Goal: Transaction & Acquisition: Subscribe to service/newsletter

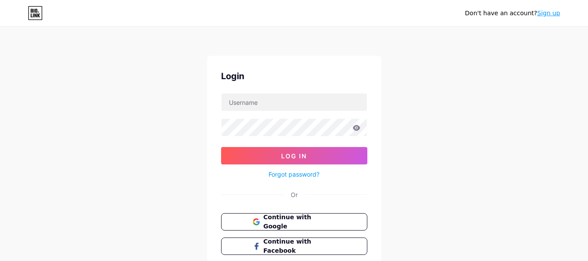
click at [549, 14] on link "Sign up" at bounding box center [549, 13] width 23 height 7
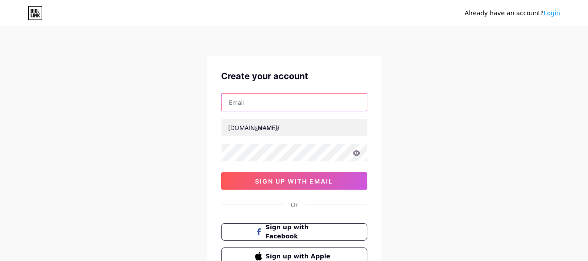
click at [267, 103] on input "text" at bounding box center [294, 102] width 145 height 17
type input "[EMAIL_ADDRESS][DOMAIN_NAME]"
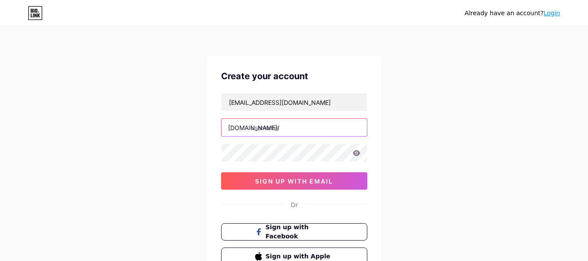
click at [304, 129] on input "text" at bounding box center [294, 127] width 145 height 17
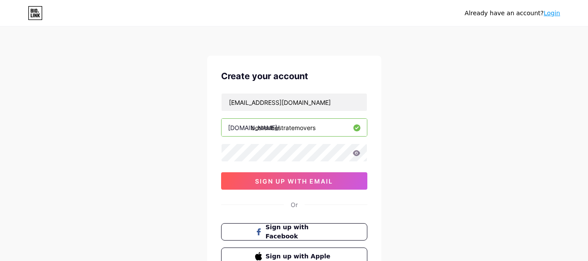
type input "bostonbestratemovers"
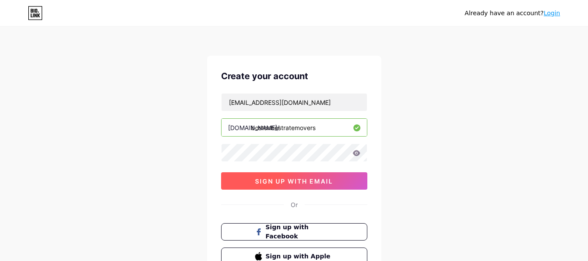
click at [313, 183] on span "sign up with email" at bounding box center [294, 181] width 78 height 7
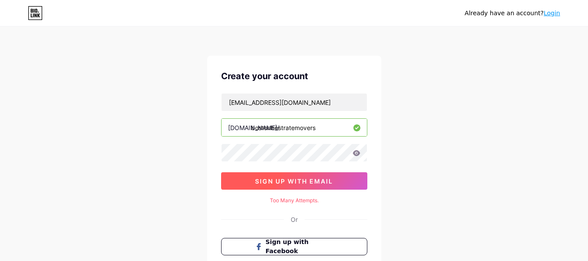
click at [309, 186] on button "sign up with email" at bounding box center [294, 180] width 146 height 17
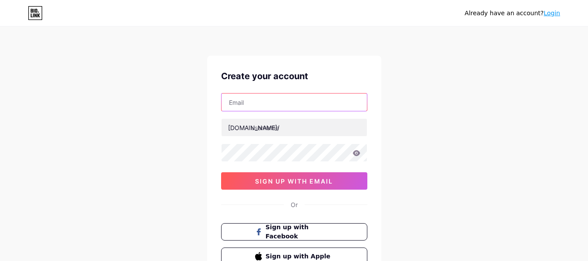
click at [274, 105] on input "text" at bounding box center [294, 102] width 145 height 17
type input "[EMAIL_ADDRESS][DOMAIN_NAME]"
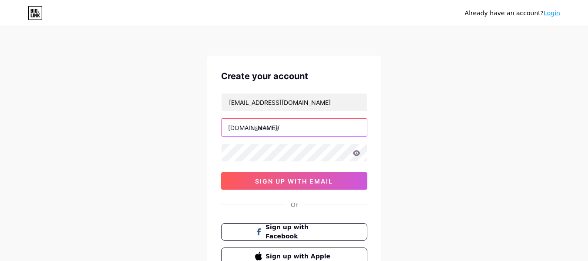
click at [311, 130] on input "text" at bounding box center [294, 127] width 145 height 17
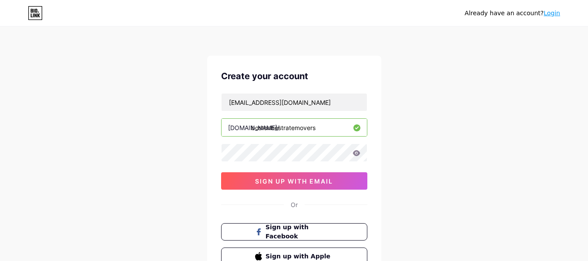
type input "bostonbestratemovers"
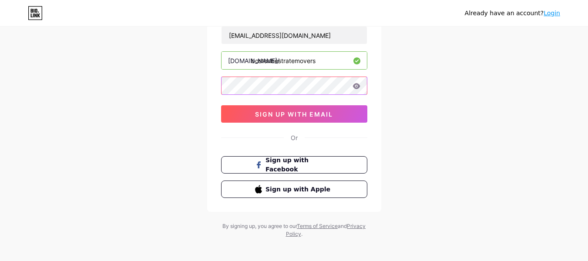
scroll to position [72, 0]
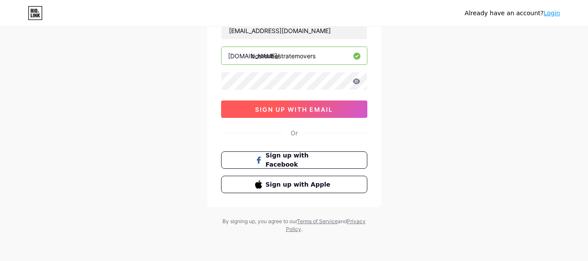
click at [252, 107] on button "sign up with email" at bounding box center [294, 109] width 146 height 17
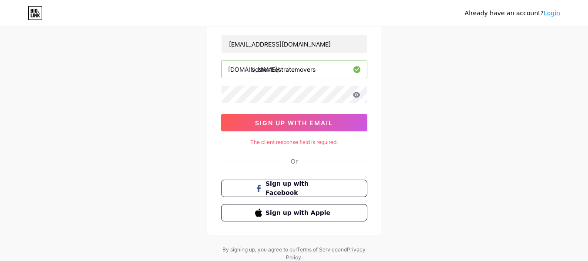
scroll to position [34, 0]
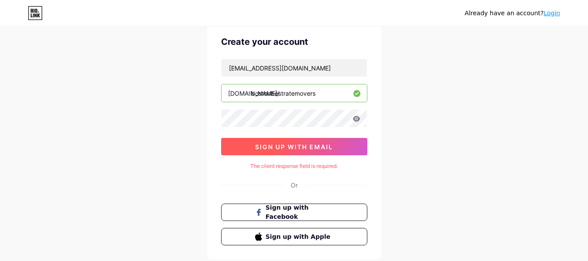
click at [301, 144] on span "sign up with email" at bounding box center [294, 146] width 78 height 7
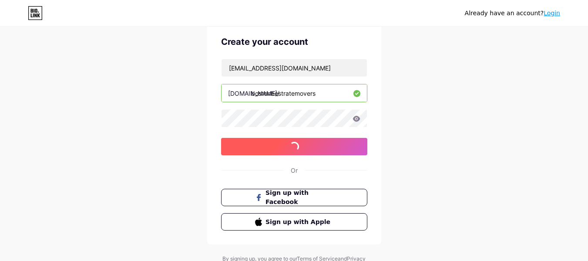
click at [301, 144] on span "sign up with email" at bounding box center [294, 146] width 78 height 7
click at [331, 153] on button "sign up with email" at bounding box center [294, 146] width 146 height 17
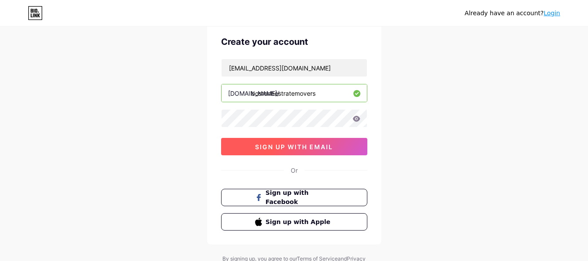
click at [331, 150] on span "sign up with email" at bounding box center [294, 146] width 78 height 7
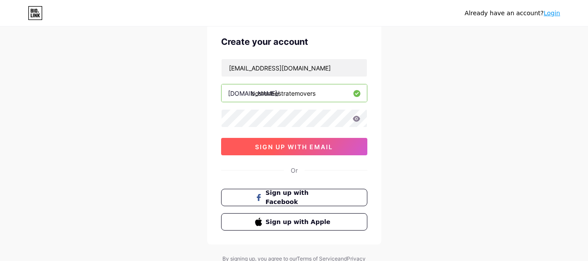
click at [331, 150] on span "sign up with email" at bounding box center [294, 146] width 78 height 7
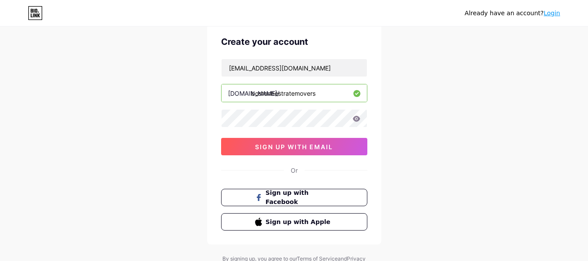
click at [549, 15] on link "Login" at bounding box center [552, 13] width 17 height 7
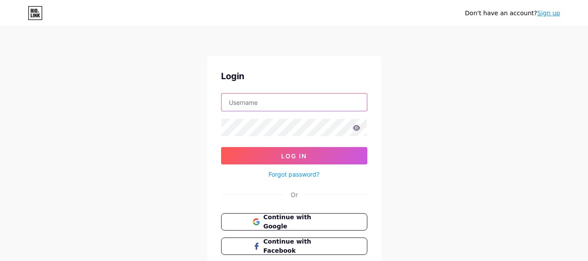
click at [256, 102] on input "text" at bounding box center [294, 102] width 145 height 17
type input "[EMAIL_ADDRESS][DOMAIN_NAME]"
click at [295, 165] on div "Forgot password?" at bounding box center [294, 172] width 146 height 15
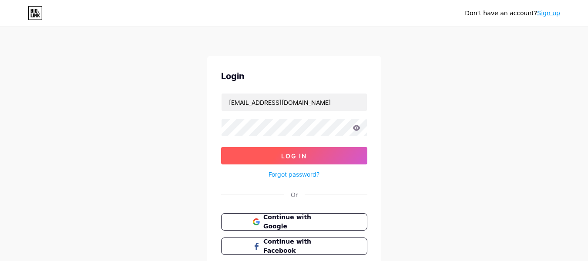
click at [298, 156] on span "Log In" at bounding box center [294, 155] width 26 height 7
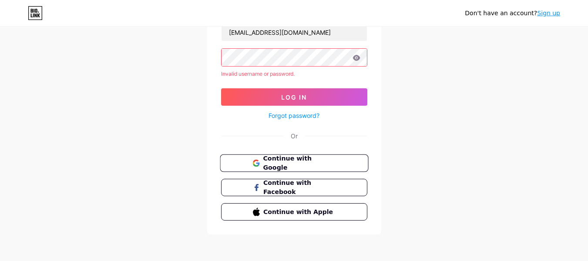
scroll to position [71, 0]
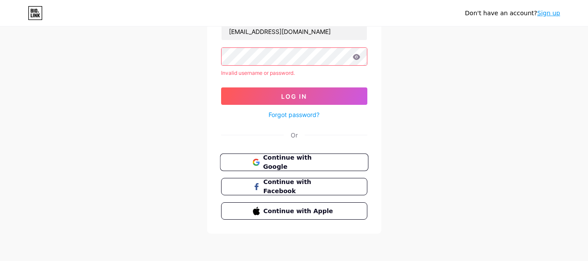
click at [294, 169] on button "Continue with Google" at bounding box center [294, 163] width 149 height 18
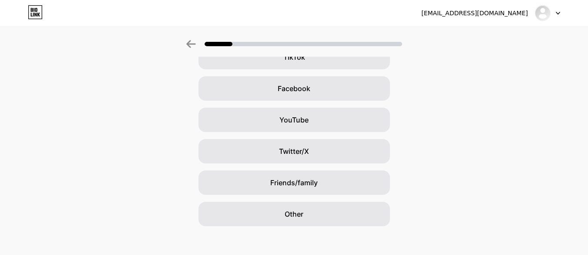
scroll to position [121, 0]
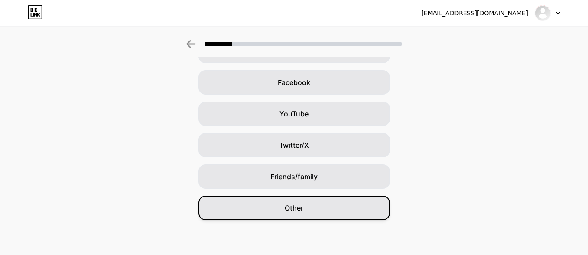
click at [375, 205] on div "Other" at bounding box center [295, 208] width 192 height 24
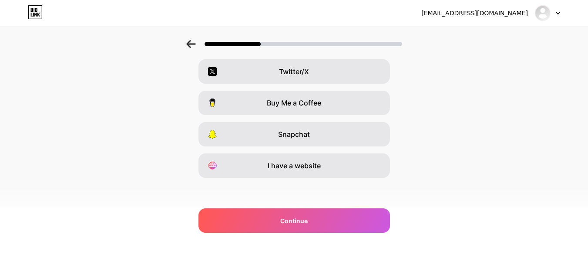
scroll to position [164, 0]
click at [362, 177] on div "Which platforms are you on? Instagram YouTube TikTok Facebook Twitter/X Buy Me …" at bounding box center [294, 59] width 588 height 322
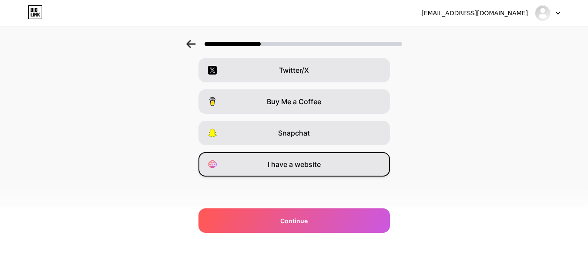
click at [349, 172] on div "I have a website" at bounding box center [295, 164] width 192 height 24
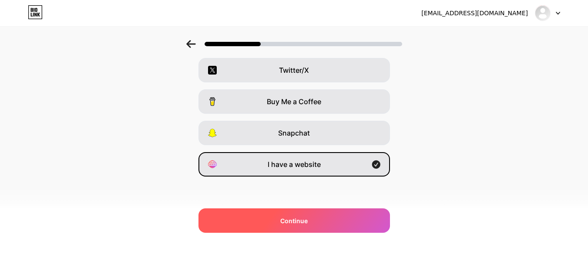
click at [362, 221] on div "Continue" at bounding box center [295, 220] width 192 height 24
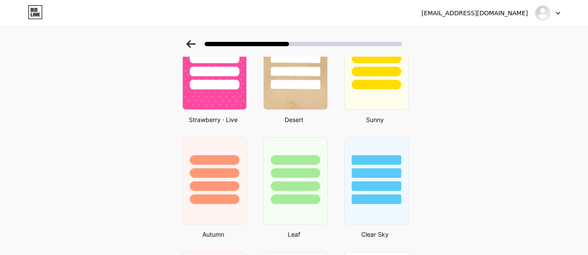
scroll to position [575, 0]
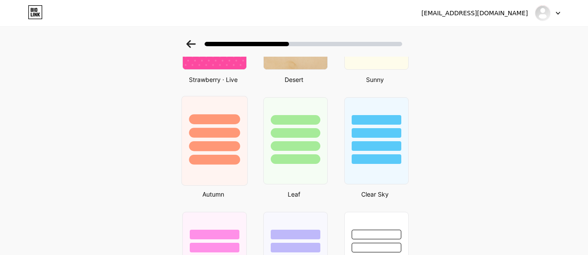
click at [241, 174] on div at bounding box center [214, 141] width 66 height 90
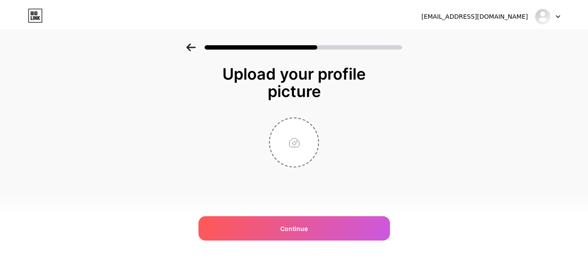
scroll to position [0, 0]
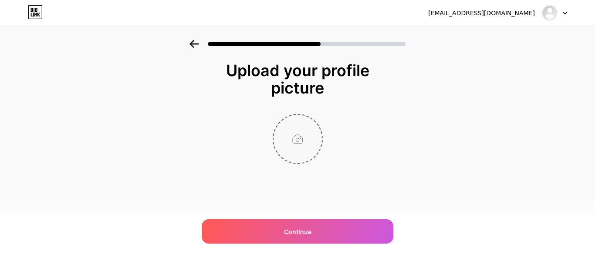
click at [296, 142] on input "file" at bounding box center [298, 139] width 48 height 48
type input "C:\fakepath\Boston_Logo.jpg"
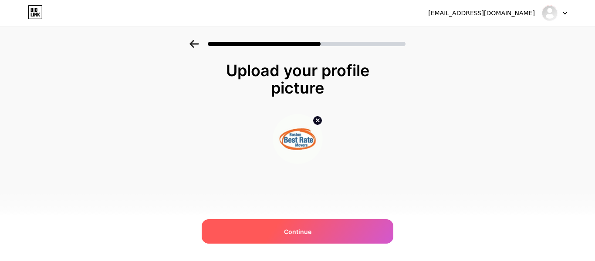
click at [278, 233] on div "Continue" at bounding box center [298, 232] width 192 height 24
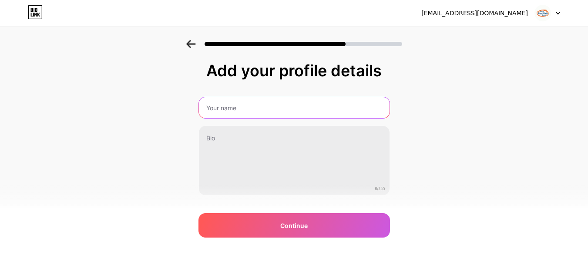
click at [318, 108] on input "text" at bounding box center [294, 107] width 191 height 21
type input "Boston Best Rate Movers"
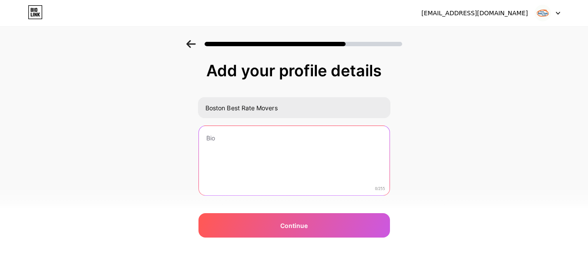
click at [302, 129] on textarea at bounding box center [294, 161] width 191 height 70
click at [286, 139] on textarea at bounding box center [294, 160] width 193 height 71
paste textarea "Choose Boston Best Rate Movers, the leading movers Boston residents trust. From…"
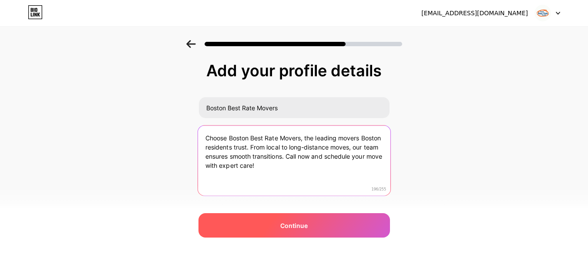
type textarea "Choose Boston Best Rate Movers, the leading movers Boston residents trust. From…"
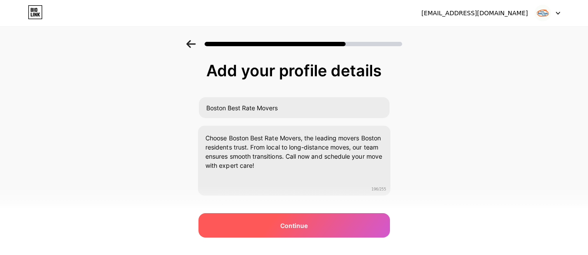
click at [314, 233] on div "Continue" at bounding box center [295, 225] width 192 height 24
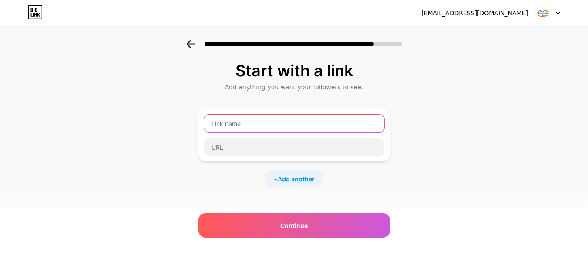
click at [328, 128] on input "text" at bounding box center [294, 123] width 180 height 17
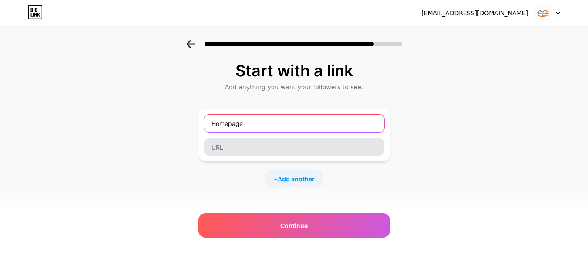
type input "Homepage"
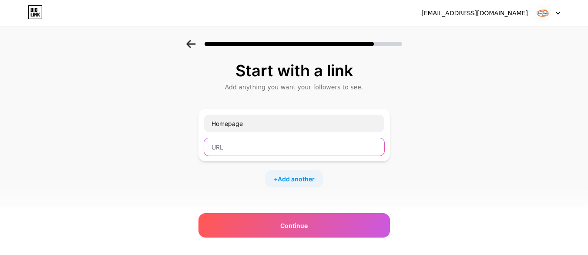
click at [295, 142] on input "text" at bounding box center [294, 146] width 180 height 17
paste input "https://www.bostonbestrate.com/"
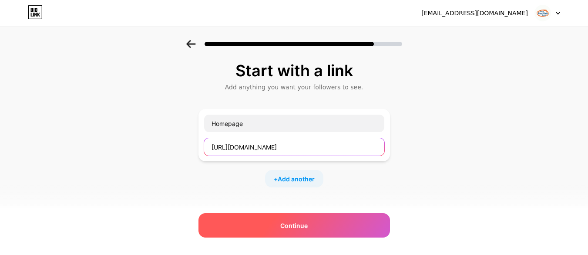
type input "https://www.bostonbestrate.com/"
click at [300, 226] on span "Continue" at bounding box center [294, 225] width 27 height 9
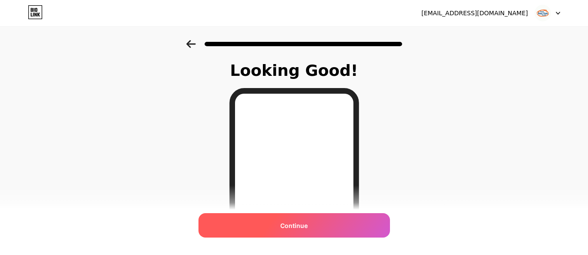
click at [301, 226] on span "Continue" at bounding box center [294, 225] width 27 height 9
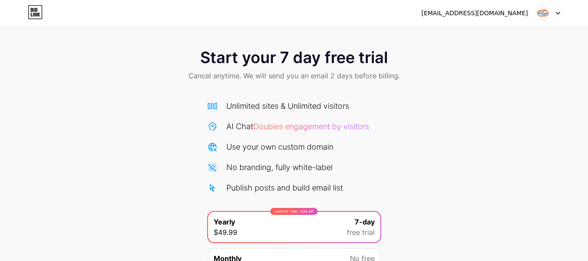
scroll to position [89, 0]
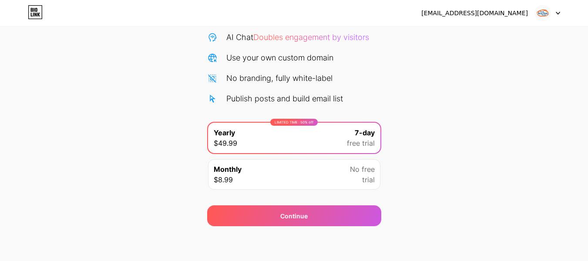
click at [348, 195] on div "LIMITED TIME : 50% off Yearly $49.99 7-day free trial Monthly $8.99 No free tri…" at bounding box center [294, 158] width 174 height 73
click at [355, 186] on div "Monthly $8.99 No free trial" at bounding box center [294, 174] width 172 height 30
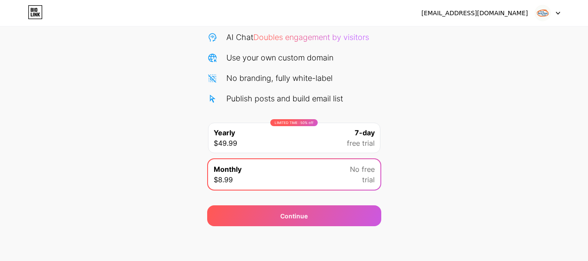
click at [365, 146] on span "free trial" at bounding box center [361, 143] width 28 height 10
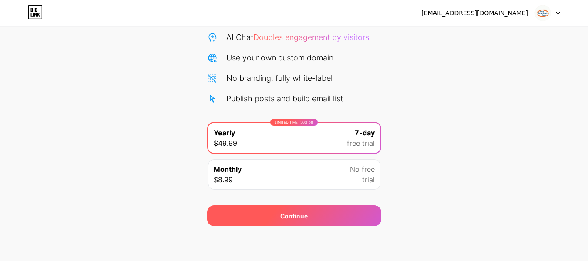
click at [361, 216] on div "Continue" at bounding box center [294, 216] width 174 height 21
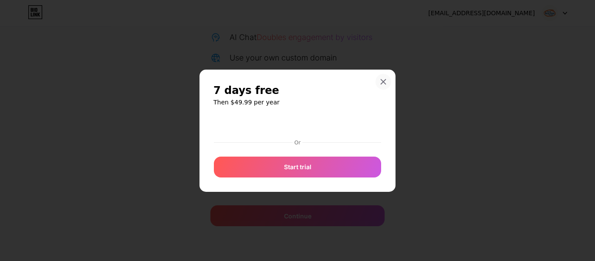
click at [384, 78] on icon at bounding box center [383, 81] width 7 height 7
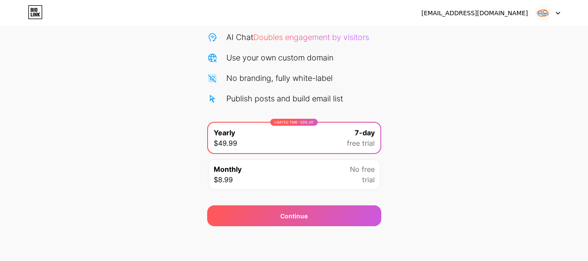
click at [284, 235] on div "bostonbestratemoversusa@gmail.com Logout Link Copied Start your 7 day free tria…" at bounding box center [294, 86] width 588 height 351
click at [239, 185] on div "Monthly $8.99 No free trial" at bounding box center [294, 174] width 172 height 30
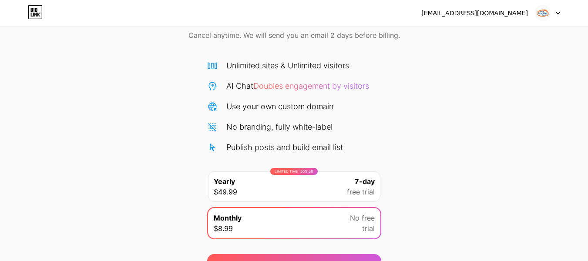
scroll to position [0, 0]
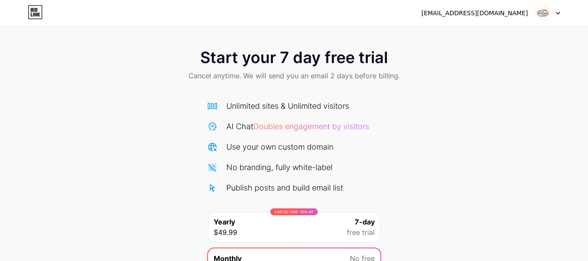
click at [335, 42] on div "Start your 7 day free trial Cancel anytime. We will send you an email 2 days be…" at bounding box center [294, 65] width 588 height 51
click at [557, 12] on icon at bounding box center [558, 13] width 3 height 2
click at [443, 7] on div "[EMAIL_ADDRESS][DOMAIN_NAME]" at bounding box center [491, 13] width 139 height 16
click at [437, 13] on div "[EMAIL_ADDRESS][DOMAIN_NAME]" at bounding box center [475, 13] width 107 height 9
click at [38, 13] on icon at bounding box center [35, 12] width 15 height 14
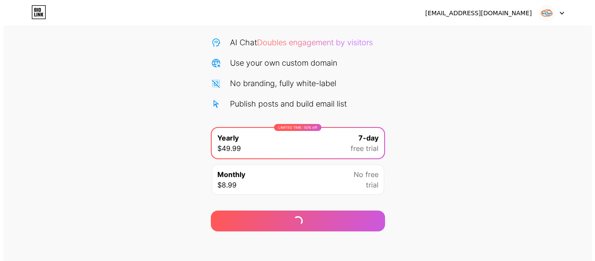
scroll to position [89, 0]
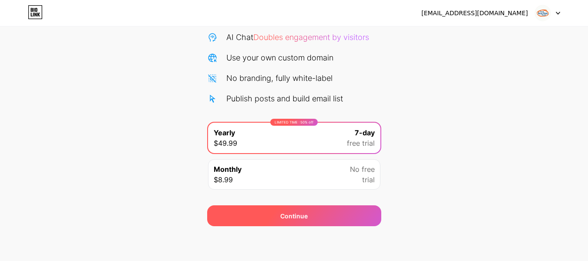
click at [307, 215] on div "Continue" at bounding box center [294, 216] width 27 height 9
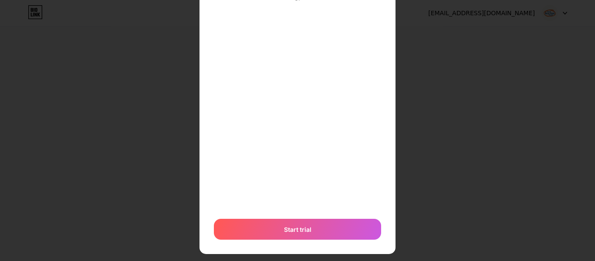
scroll to position [106, 0]
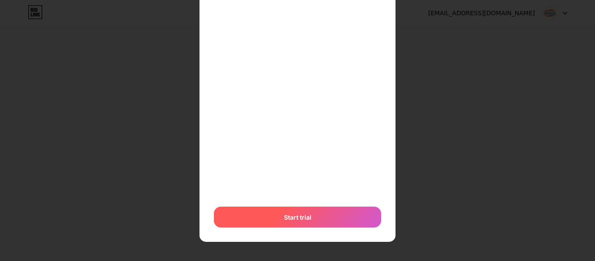
click at [284, 221] on span "Start trial" at bounding box center [297, 217] width 27 height 9
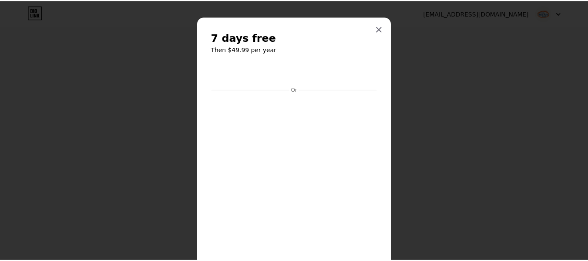
scroll to position [0, 0]
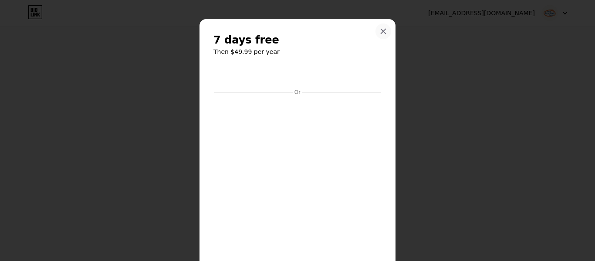
click at [381, 30] on icon at bounding box center [383, 31] width 5 height 5
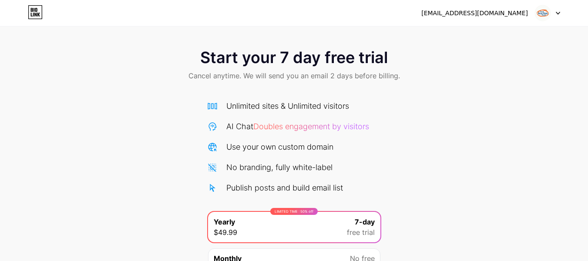
scroll to position [89, 0]
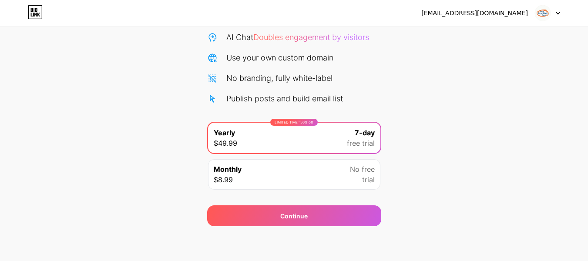
click at [240, 106] on div "Unlimited sites & Unlimited visitors AI Chat Doubles engagement by visitors Use…" at bounding box center [294, 103] width 174 height 184
click at [252, 98] on div "Publish posts and build email list" at bounding box center [285, 99] width 117 height 12
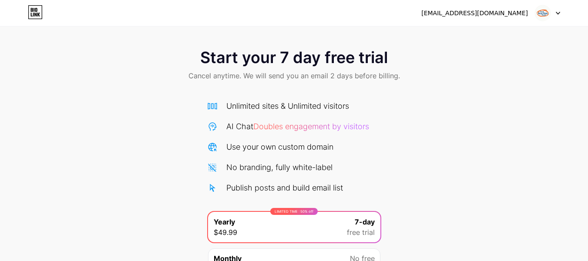
click at [260, 71] on span "Cancel anytime. We will send you an email 2 days before billing." at bounding box center [295, 76] width 212 height 10
click at [270, 61] on span "Start your 7 day free trial" at bounding box center [294, 57] width 188 height 17
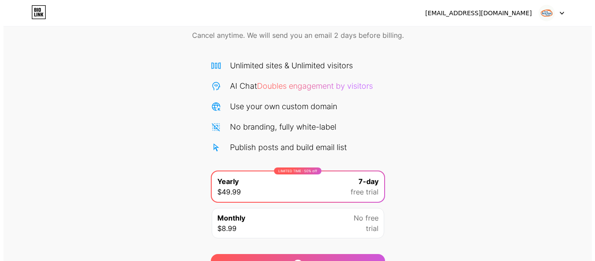
scroll to position [89, 0]
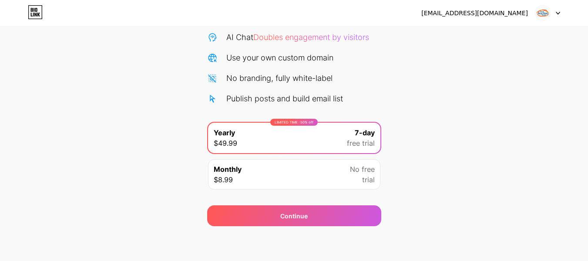
click at [558, 14] on icon at bounding box center [558, 13] width 3 height 2
click at [359, 178] on div "No free trial" at bounding box center [362, 174] width 25 height 21
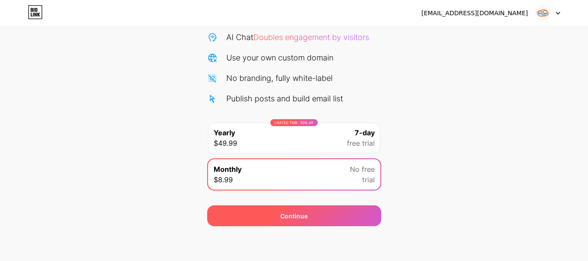
click at [326, 213] on div "Continue" at bounding box center [294, 216] width 174 height 21
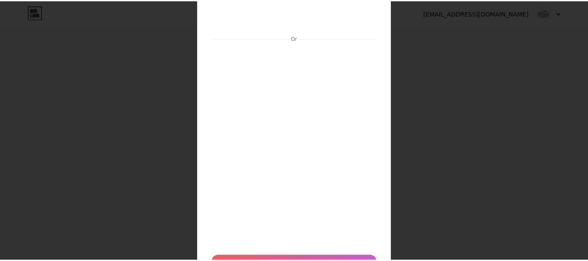
scroll to position [0, 0]
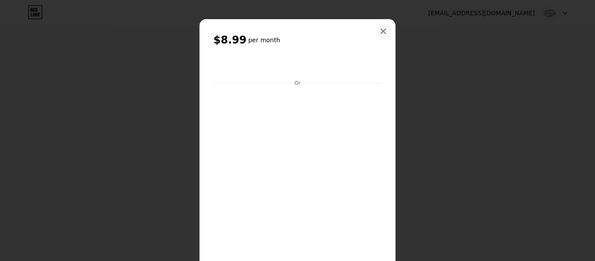
click at [382, 31] on icon at bounding box center [383, 31] width 7 height 7
